Goal: Transaction & Acquisition: Purchase product/service

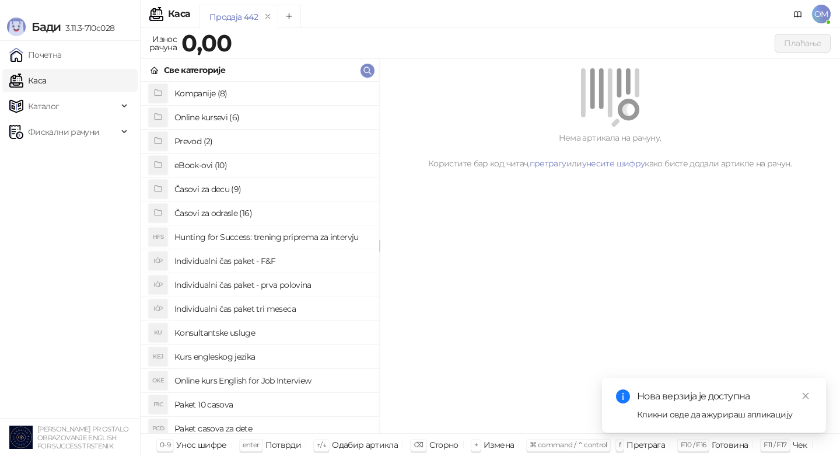
click at [272, 190] on h4 "Časovi za decu (9)" at bounding box center [271, 189] width 195 height 19
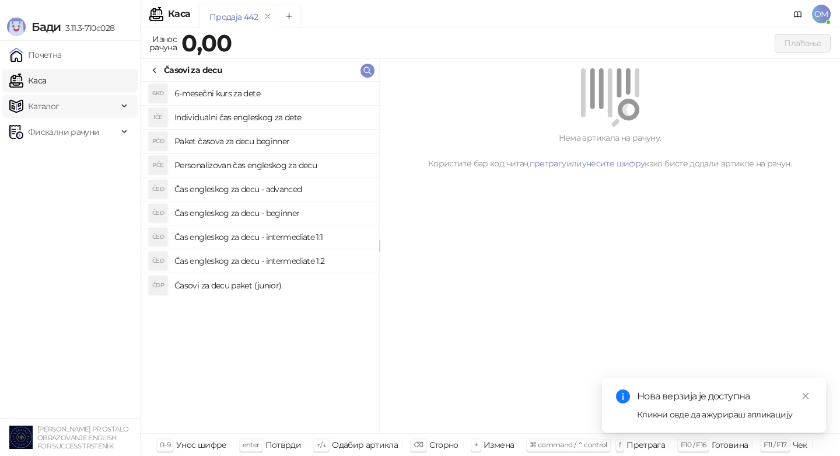
click at [100, 106] on span "Каталог" at bounding box center [63, 106] width 109 height 23
click at [68, 194] on link "Артикли" at bounding box center [41, 183] width 54 height 23
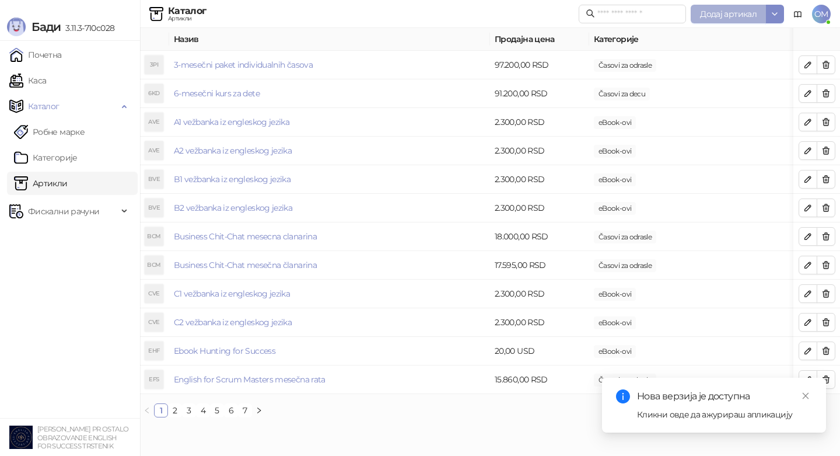
click at [721, 11] on span "Додај артикал" at bounding box center [728, 14] width 57 height 11
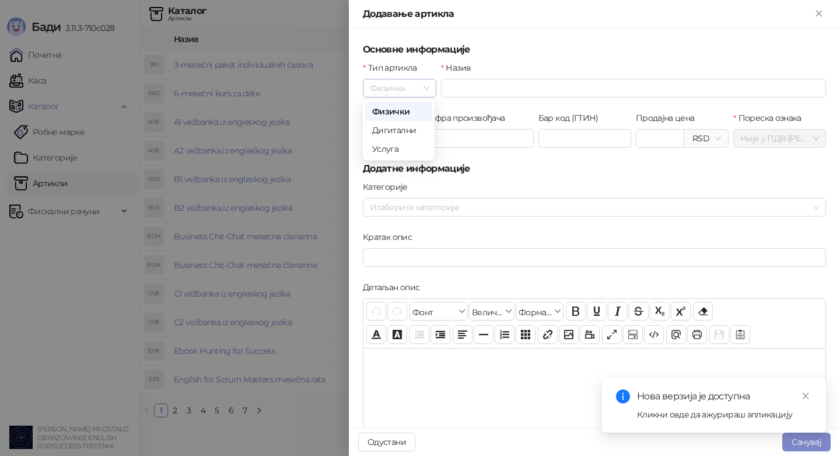
click at [394, 94] on span "Физички" at bounding box center [400, 88] width 60 height 18
click at [388, 148] on div "Услуга" at bounding box center [398, 148] width 53 height 13
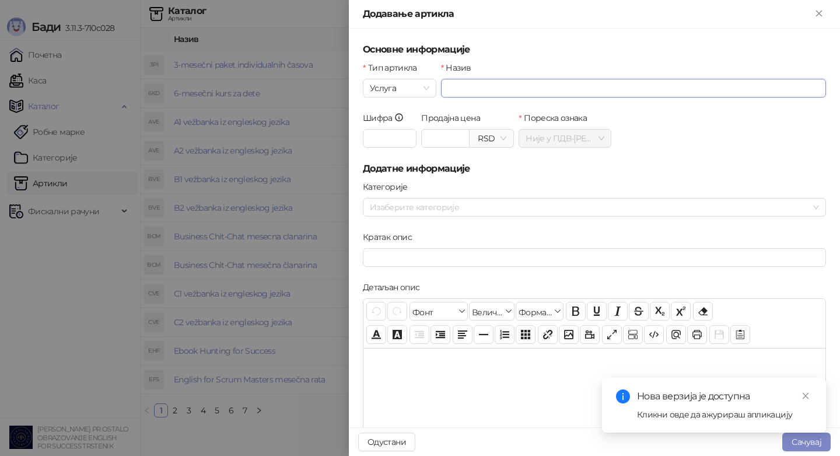
click at [491, 84] on input "Назив" at bounding box center [633, 88] width 385 height 19
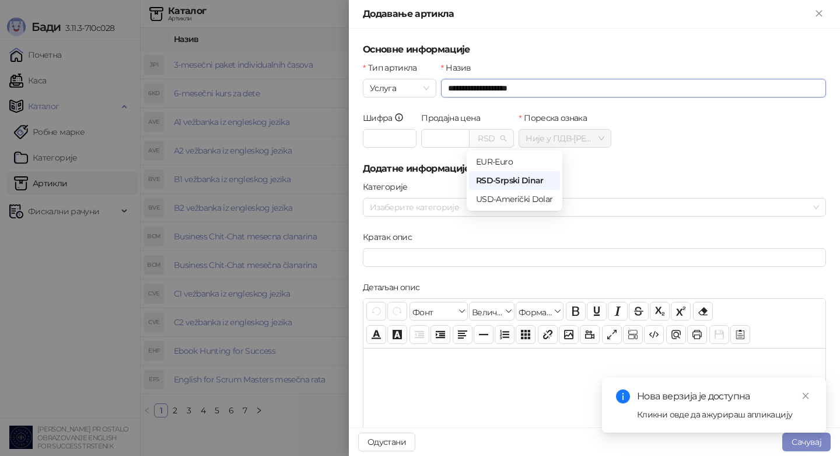
click at [487, 138] on span "RSD" at bounding box center [492, 139] width 30 height 18
type input "**********"
drag, startPoint x: 487, startPoint y: 171, endPoint x: 487, endPoint y: 165, distance: 6.4
click at [487, 165] on div "EUR - Euro RSD - Srpski Dinar USD - Američki Dolar" at bounding box center [514, 180] width 91 height 56
click at [487, 165] on div "EUR - Euro" at bounding box center [514, 161] width 77 height 13
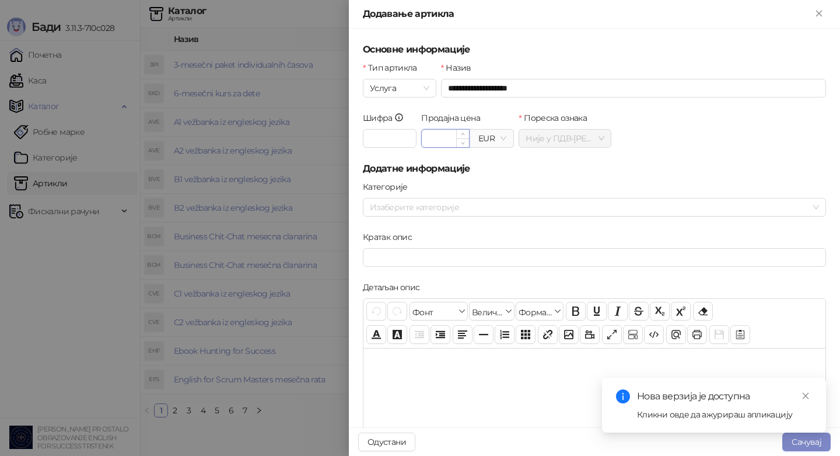
click at [437, 139] on input "Продајна цена" at bounding box center [445, 139] width 47 height 18
type input "******"
click at [729, 123] on div "Шифра Валута EUR - Euro Продајна цена ****** EUR Пореска ознака Није у ПДВ - А …" at bounding box center [595, 136] width 468 height 50
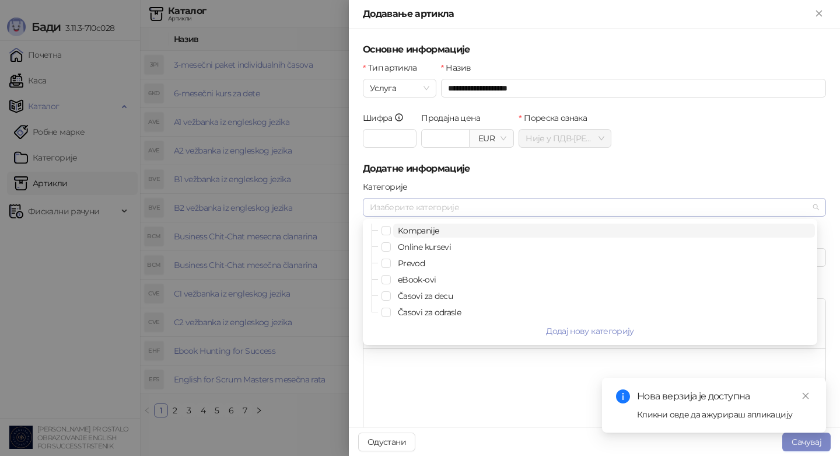
click at [739, 207] on div at bounding box center [588, 207] width 446 height 16
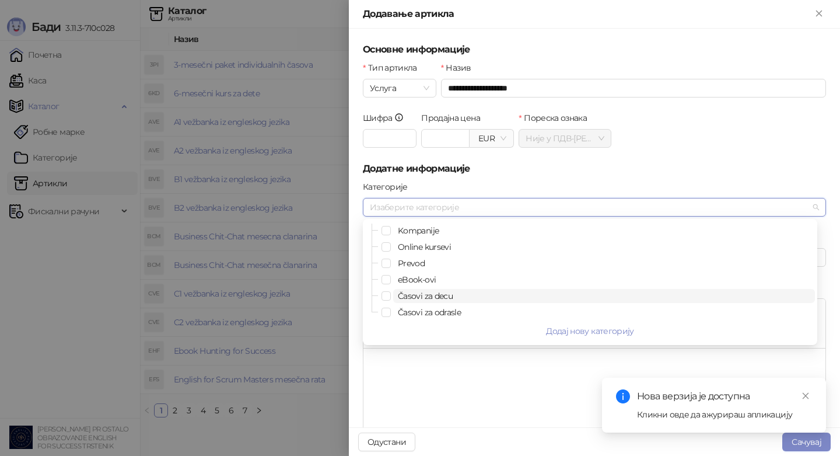
click at [697, 302] on span "Časovi za decu" at bounding box center [604, 296] width 422 height 14
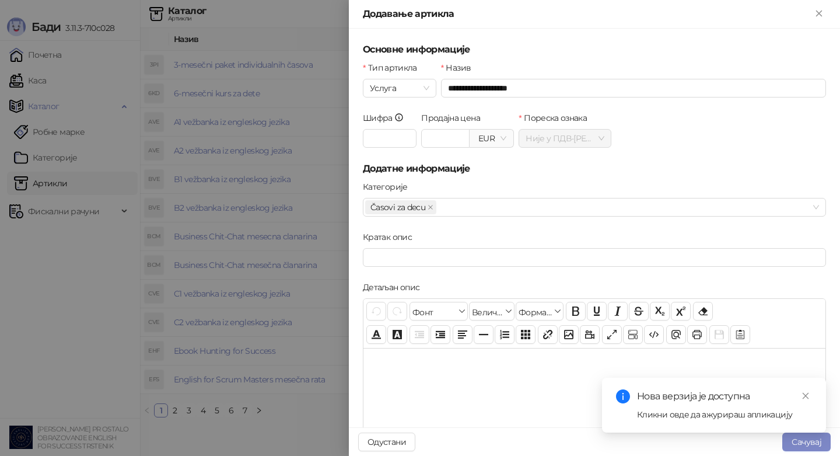
click at [777, 157] on div "Шифра Валута EUR - Euro Продајна цена ****** EUR Пореска ознака Није у ПДВ - А …" at bounding box center [595, 136] width 468 height 50
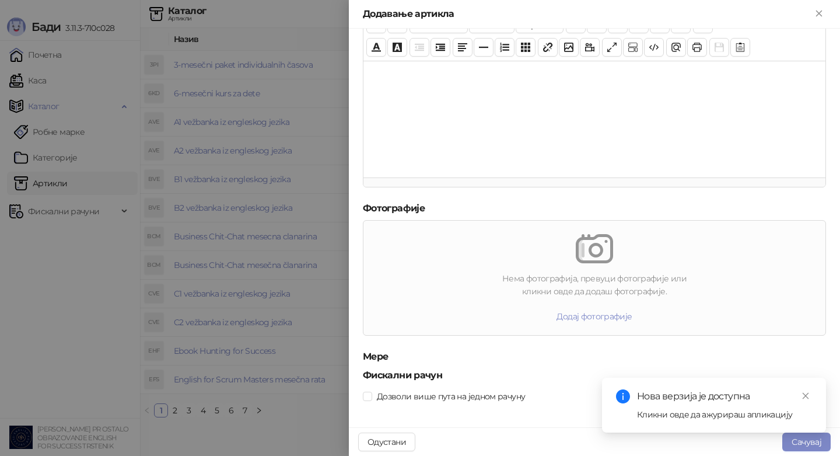
scroll to position [293, 0]
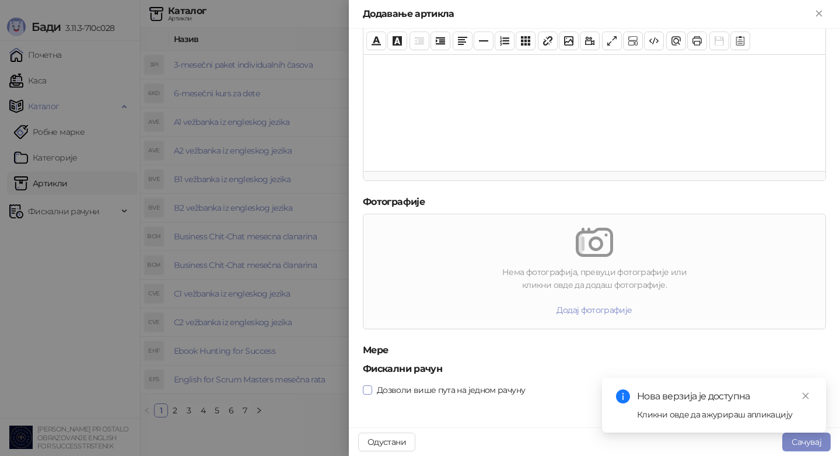
click at [504, 389] on span "Дозволи више пута на једном рачуну" at bounding box center [451, 389] width 158 height 13
click at [802, 432] on div "Нова верзија је доступна Кликни овде да ажурираш апликацију" at bounding box center [714, 405] width 224 height 55
click at [801, 446] on button "Сачувај" at bounding box center [806, 441] width 48 height 19
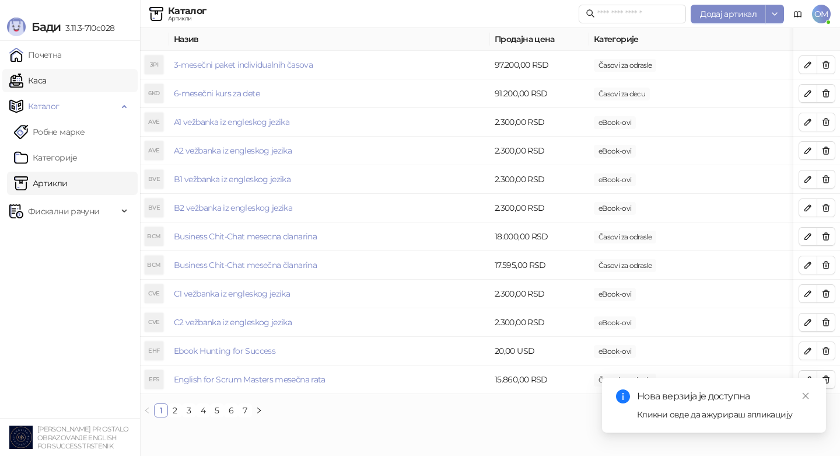
click at [46, 71] on link "Каса" at bounding box center [27, 80] width 37 height 23
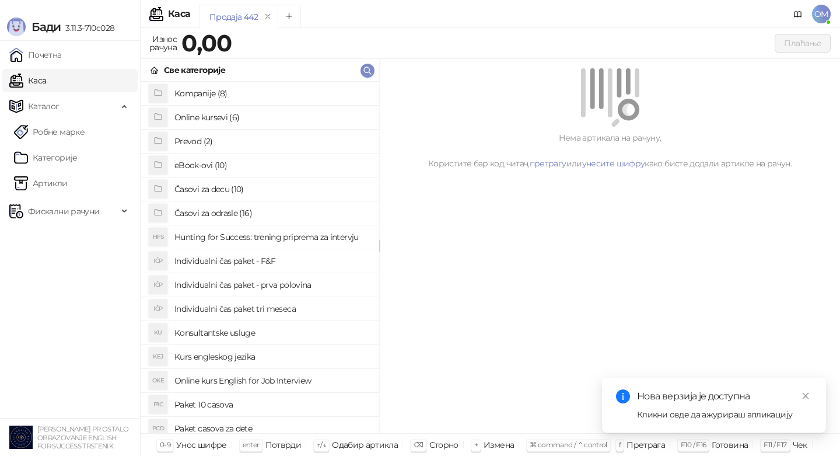
click at [231, 202] on li "Časovi za odrasle (16)" at bounding box center [260, 213] width 239 height 24
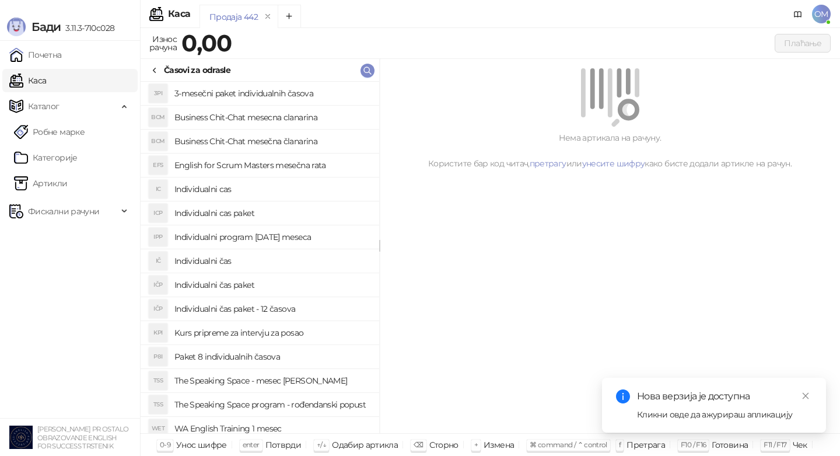
click at [152, 67] on icon at bounding box center [154, 70] width 9 height 9
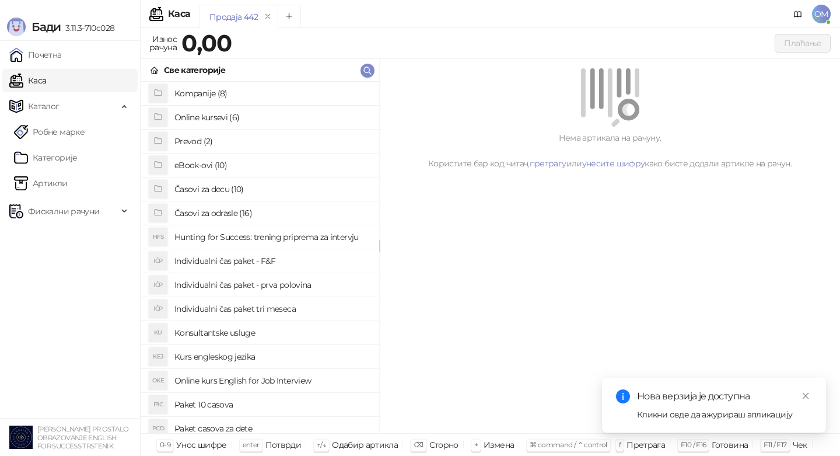
click at [225, 193] on h4 "Časovi za decu (10)" at bounding box center [271, 189] width 195 height 19
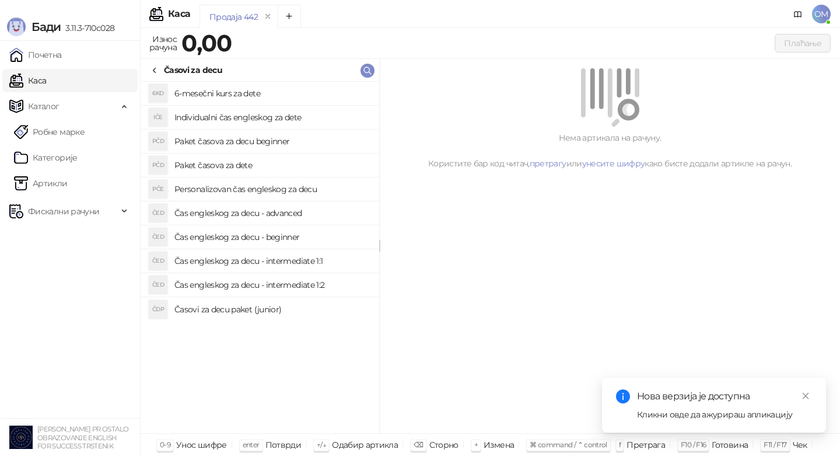
click at [265, 157] on h4 "Paket časova za dete" at bounding box center [271, 165] width 195 height 19
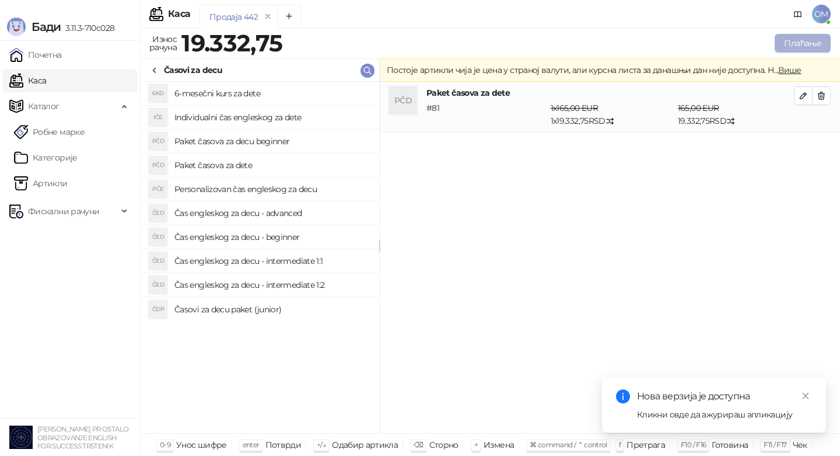
click at [809, 44] on button "Плаћање" at bounding box center [803, 43] width 56 height 19
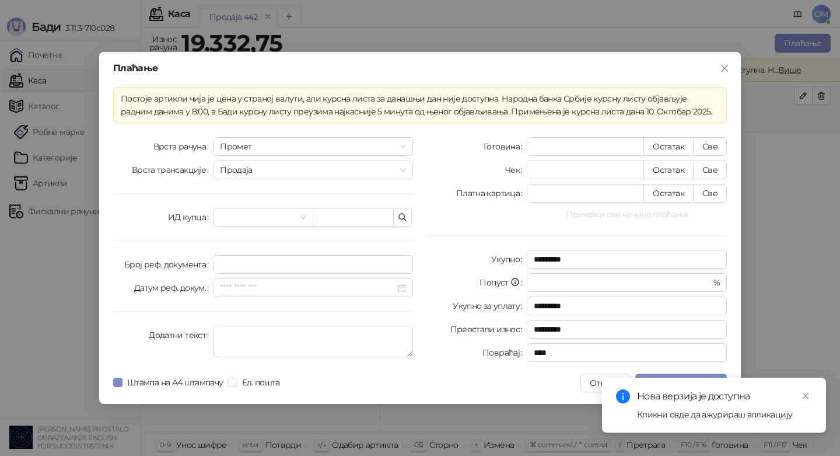
click at [628, 220] on button "Прикажи све начине плаћања" at bounding box center [627, 214] width 200 height 14
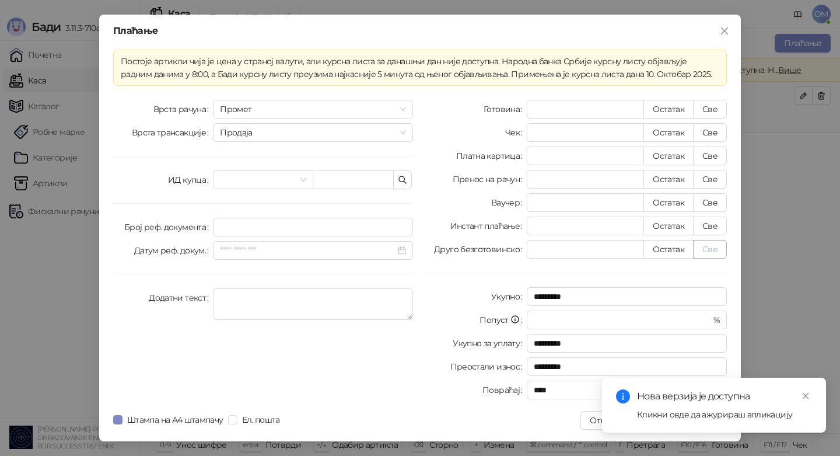
click at [716, 254] on button "Све" at bounding box center [710, 249] width 34 height 19
type input "********"
type input "****"
drag, startPoint x: 810, startPoint y: 393, endPoint x: 787, endPoint y: 301, distance: 94.5
click at [787, 301] on body "[PERSON_NAME] 3.11.3-710c028 Почетна Каса Каталог Робне марке [PERSON_NAME] Фис…" at bounding box center [420, 228] width 840 height 456
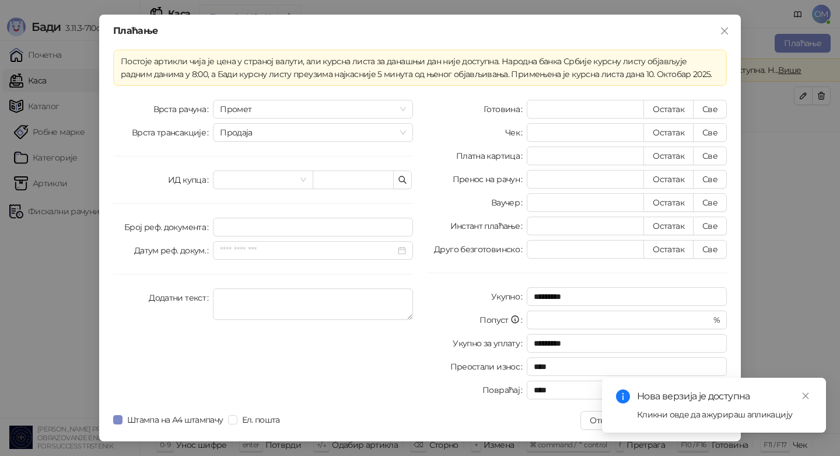
click at [690, 417] on div "Кликни овде да ажурираш апликацију" at bounding box center [724, 414] width 175 height 13
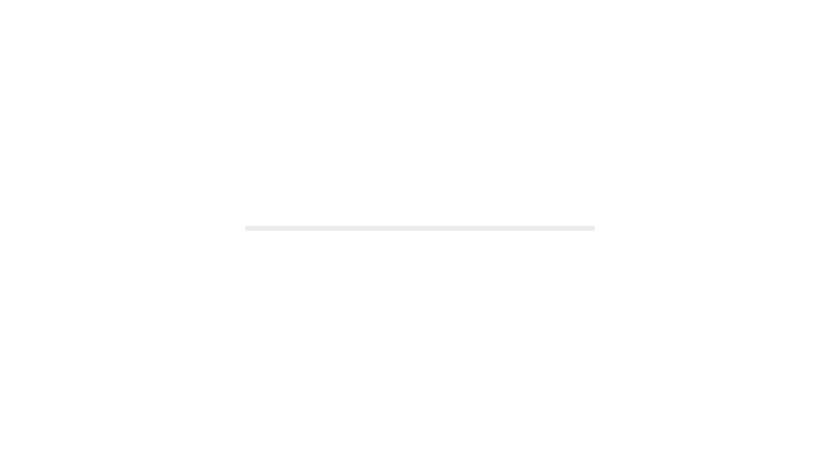
click at [678, 393] on div at bounding box center [420, 228] width 840 height 456
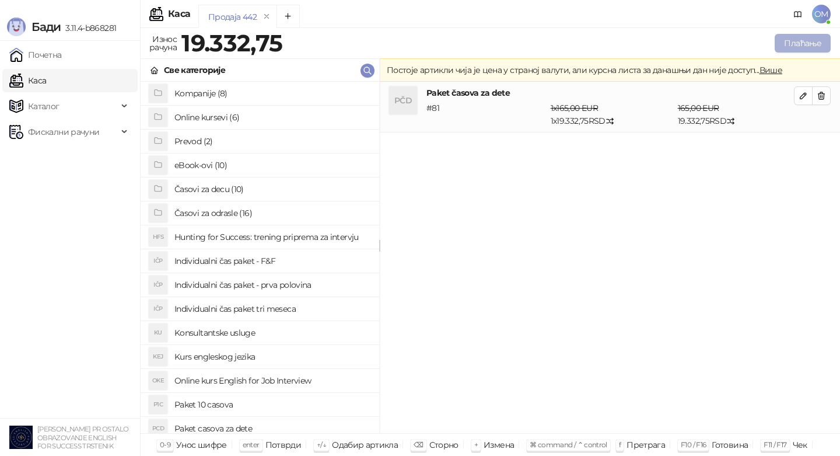
click at [808, 48] on button "Плаћање" at bounding box center [803, 43] width 56 height 19
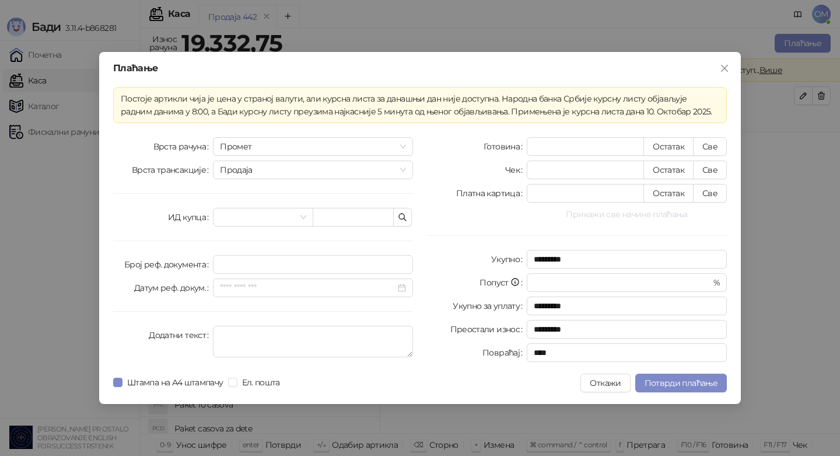
click at [648, 214] on button "Прикажи све начине плаћања" at bounding box center [627, 214] width 200 height 14
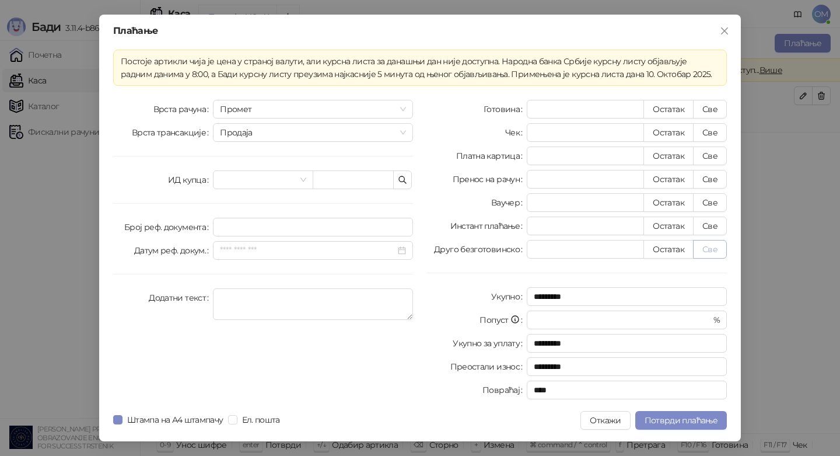
click at [708, 249] on button "Све" at bounding box center [710, 249] width 34 height 19
type input "********"
type input "****"
click at [689, 428] on button "Потврди плаћање" at bounding box center [681, 420] width 92 height 19
